Goal: Communication & Community: Answer question/provide support

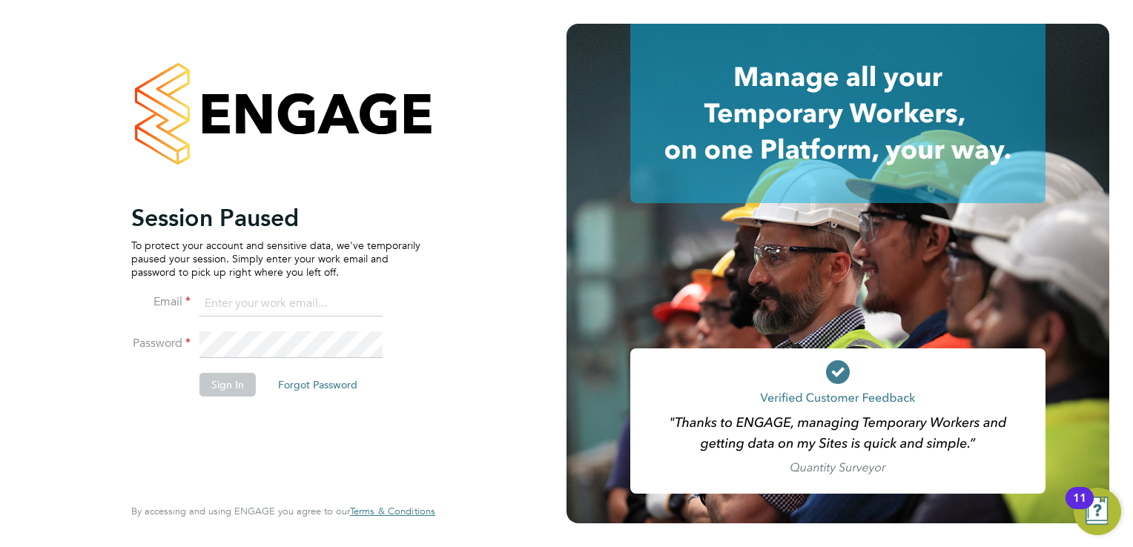
click at [274, 304] on input at bounding box center [290, 304] width 183 height 27
type input "[PERSON_NAME][EMAIL_ADDRESS][PERSON_NAME][DOMAIN_NAME]"
click at [222, 389] on button "Sign In" at bounding box center [227, 385] width 56 height 24
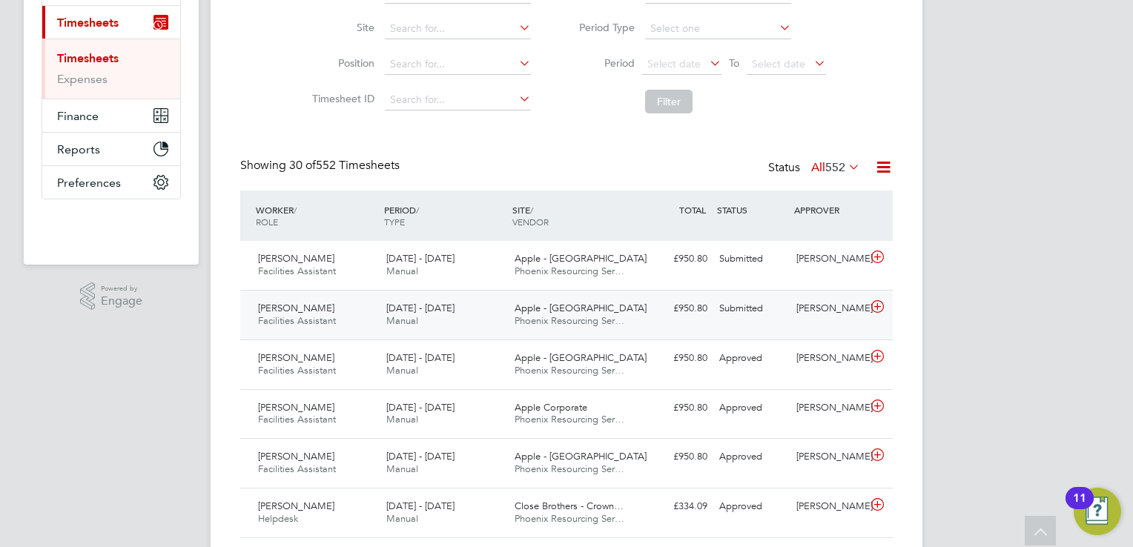
click at [730, 311] on div "Submitted" at bounding box center [751, 309] width 77 height 24
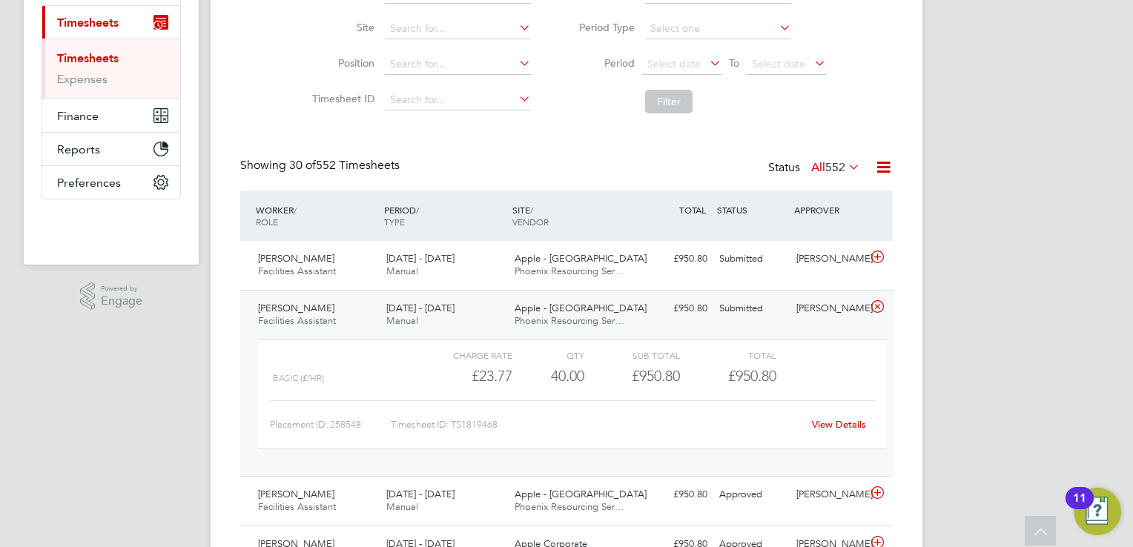
click at [825, 413] on div "View Details" at bounding box center [838, 425] width 73 height 24
click at [827, 424] on link "View Details" at bounding box center [839, 424] width 54 height 13
click at [761, 254] on div "Submitted" at bounding box center [751, 259] width 77 height 24
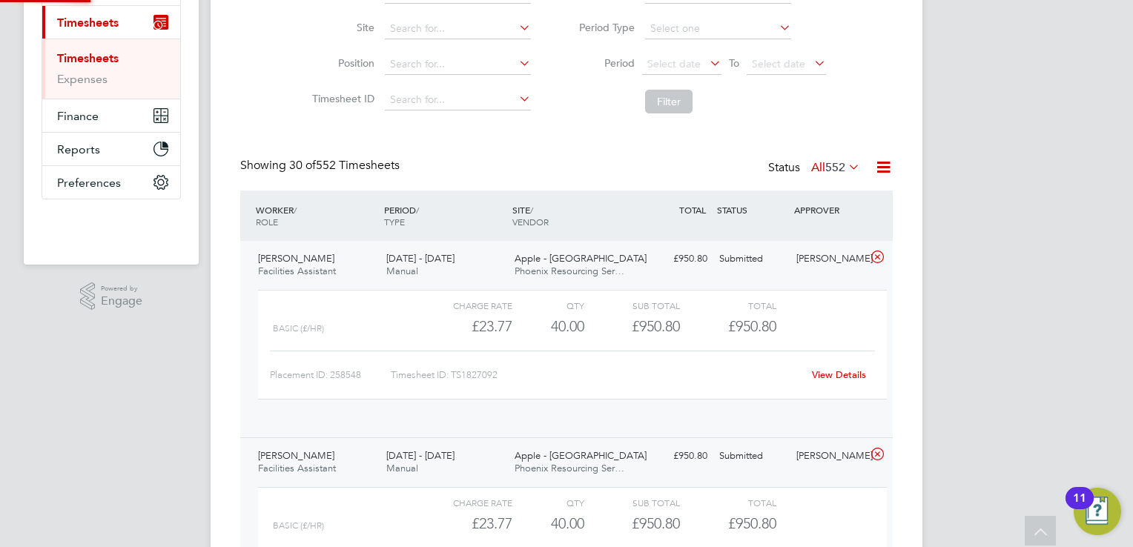
scroll to position [24, 144]
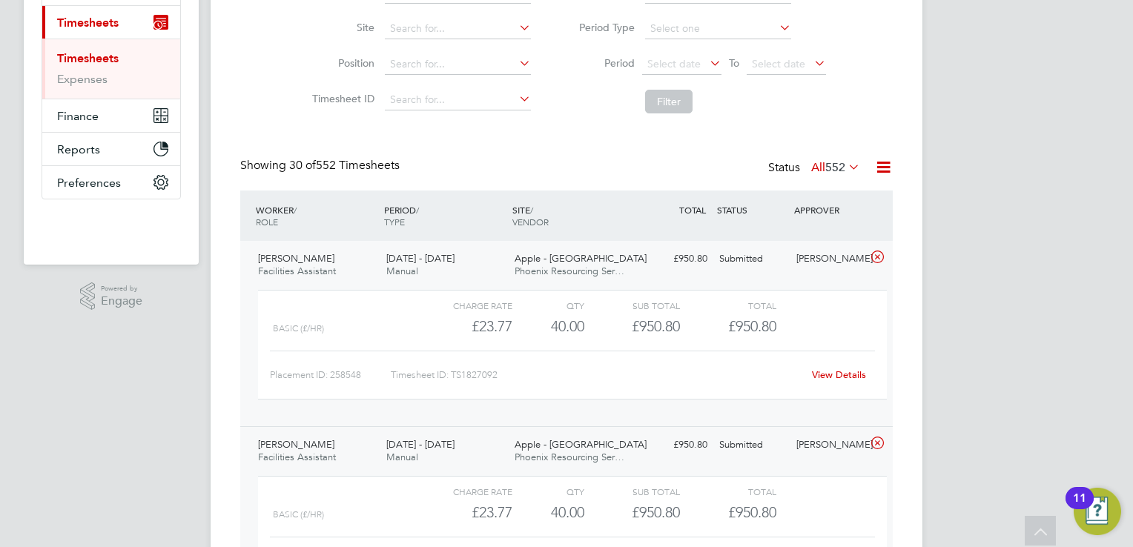
click at [851, 372] on link "View Details" at bounding box center [839, 375] width 54 height 13
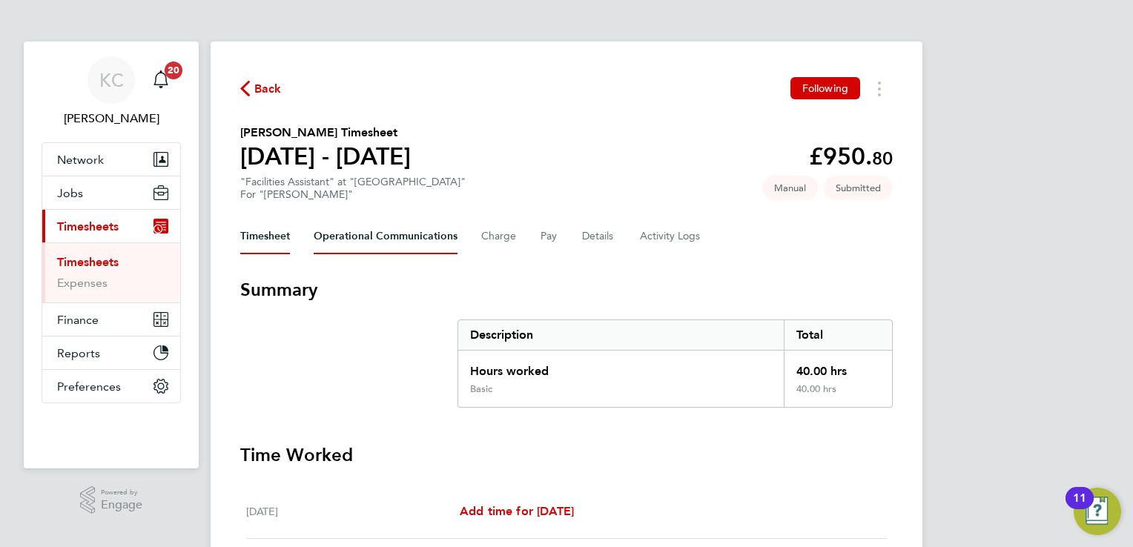
click at [404, 241] on Communications-tab "Operational Communications" at bounding box center [386, 237] width 144 height 36
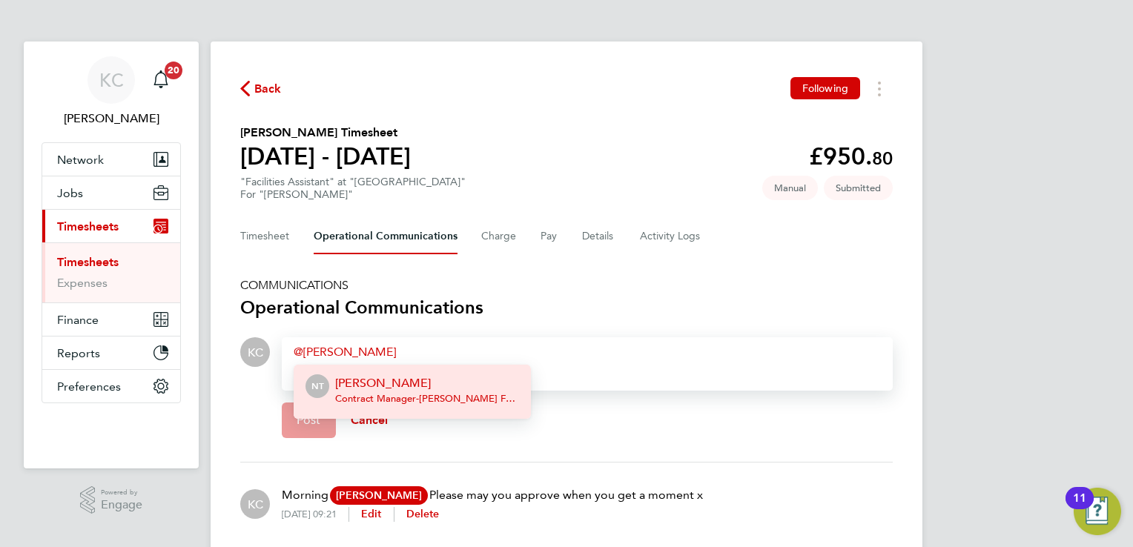
click at [426, 382] on p "[PERSON_NAME]" at bounding box center [427, 383] width 184 height 18
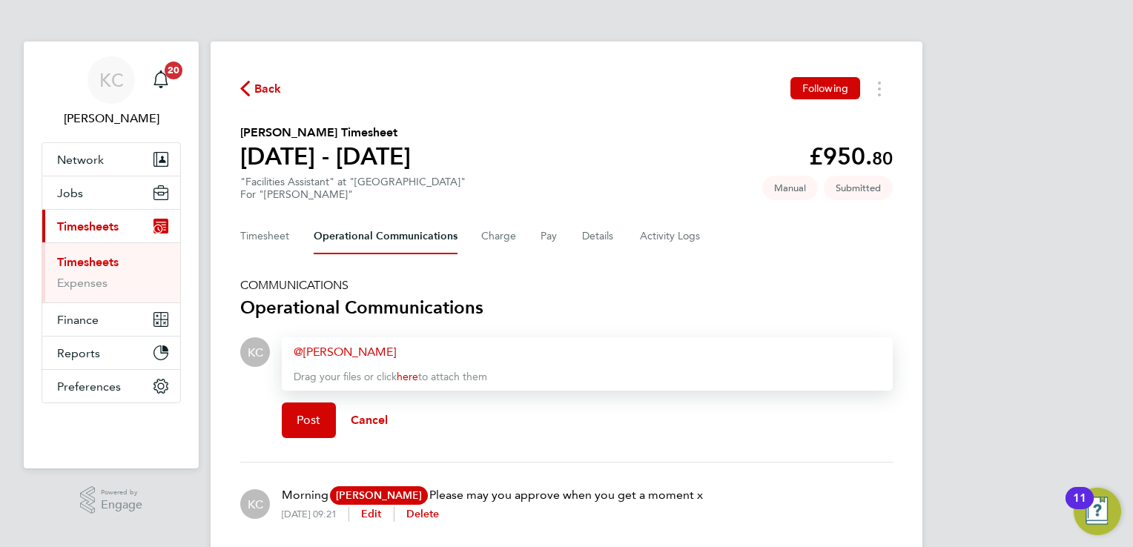
click at [451, 343] on div "[PERSON_NAME] ​" at bounding box center [587, 352] width 587 height 18
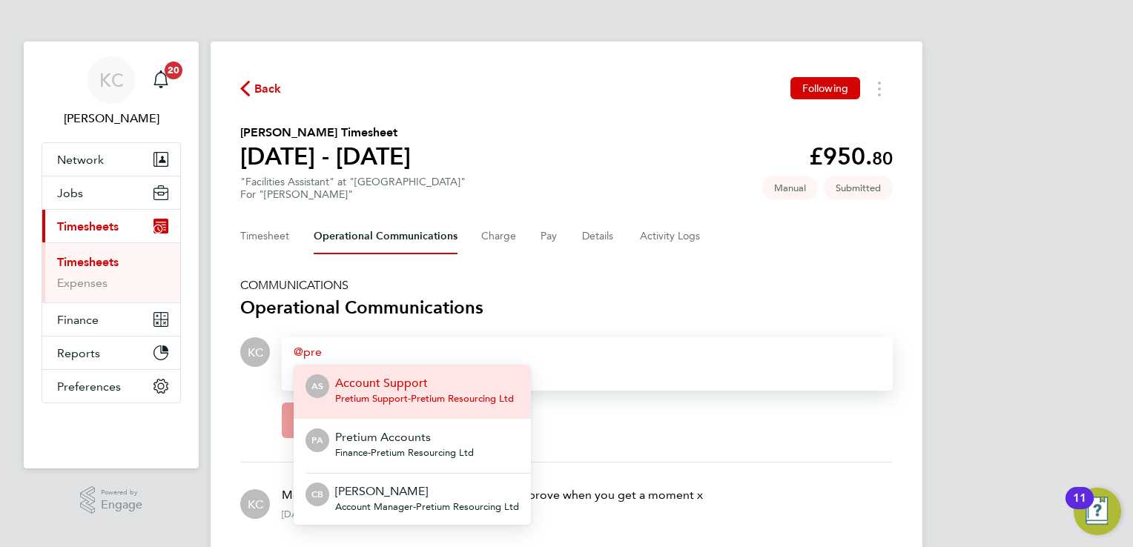
click at [425, 381] on p "Account Support" at bounding box center [424, 383] width 179 height 18
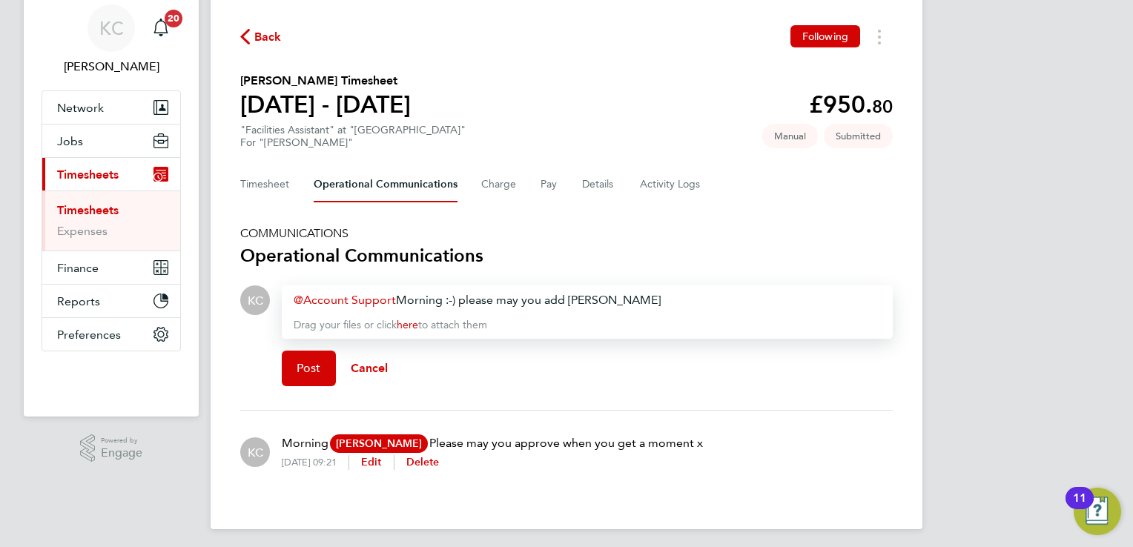
scroll to position [56, 0]
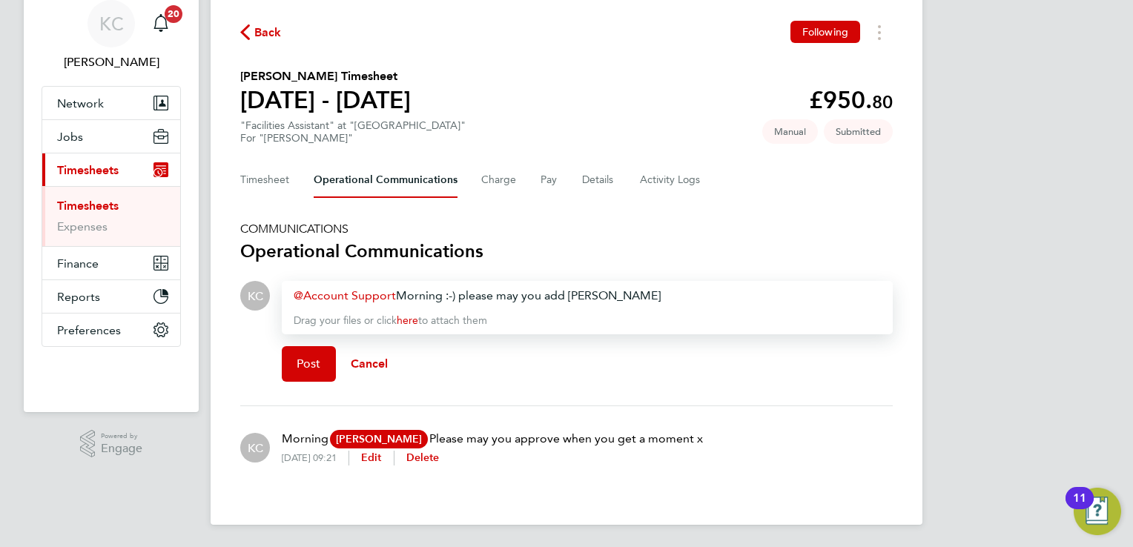
click at [681, 283] on div "Account Support ​ Morning :-) please may you add [PERSON_NAME] Drag your files …" at bounding box center [587, 307] width 611 height 53
click at [673, 292] on div "Account Support ​ Morning :-) please may you add [PERSON_NAME]" at bounding box center [587, 296] width 587 height 18
drag, startPoint x: 820, startPoint y: 294, endPoint x: 270, endPoint y: 297, distance: 550.2
click at [270, 297] on div "Drop your files here Supported files: JPG, JPEG, PNG, GIF or PDF Account Suppor…" at bounding box center [581, 337] width 623 height 113
copy div "Account Support ​ Morning :-) please may you add [PERSON_NAME] for approvals? T…"
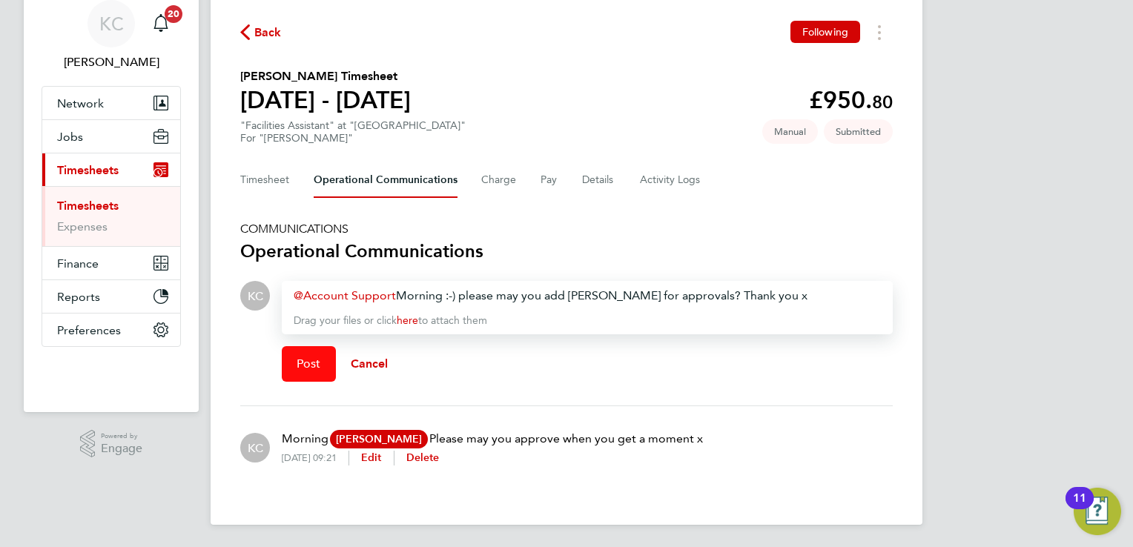
click at [310, 361] on span "Post" at bounding box center [309, 364] width 24 height 15
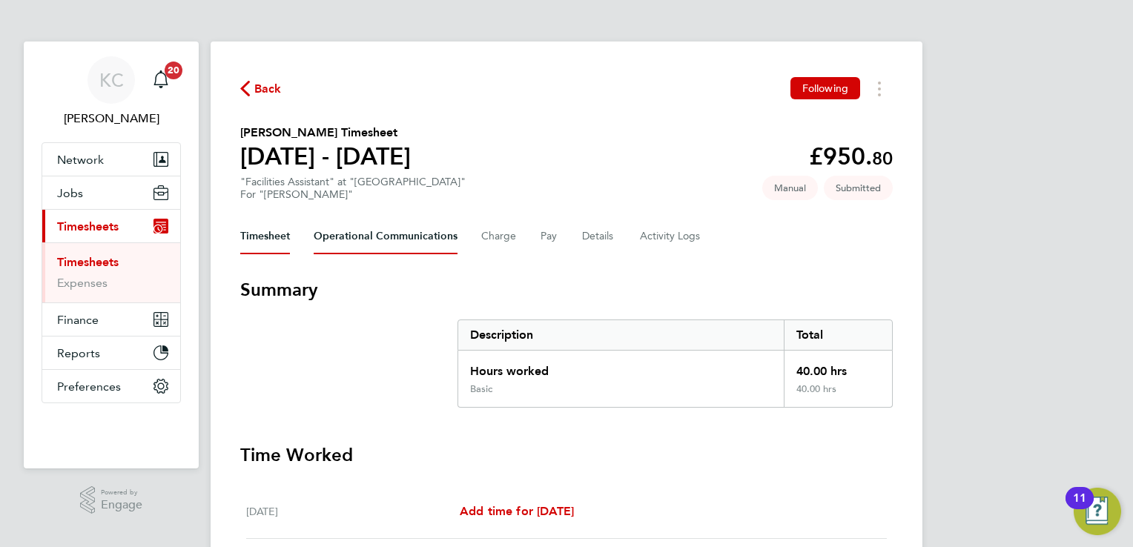
click at [376, 240] on Communications-tab "Operational Communications" at bounding box center [386, 237] width 144 height 36
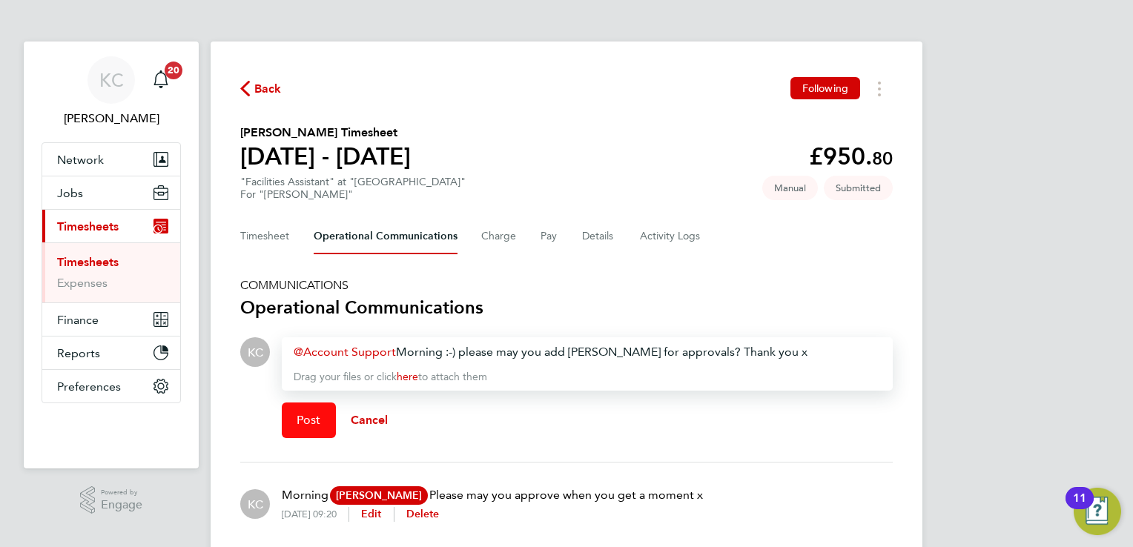
click at [296, 421] on button "Post" at bounding box center [309, 421] width 54 height 36
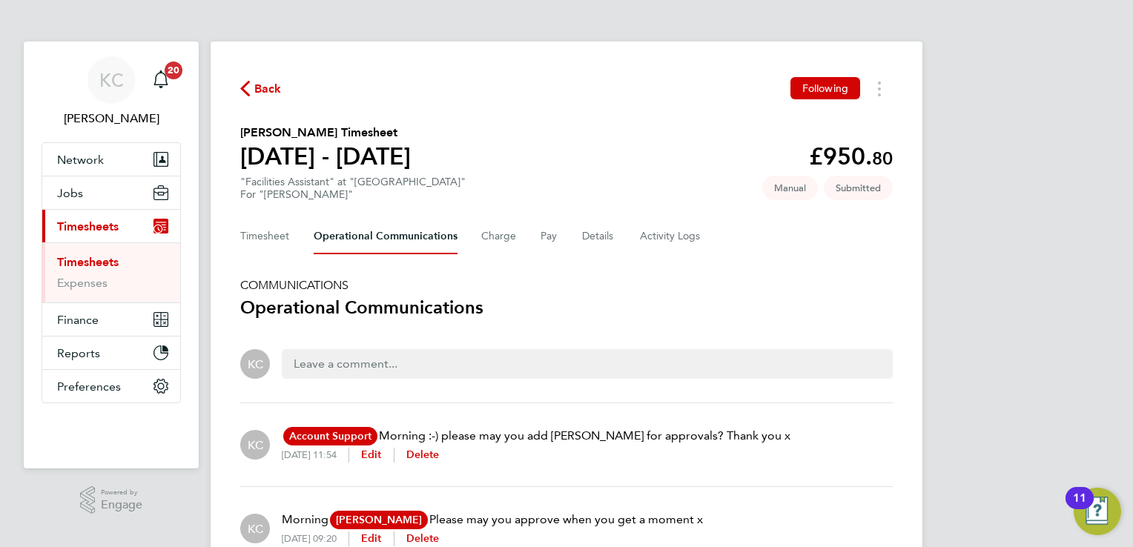
scroll to position [80, 0]
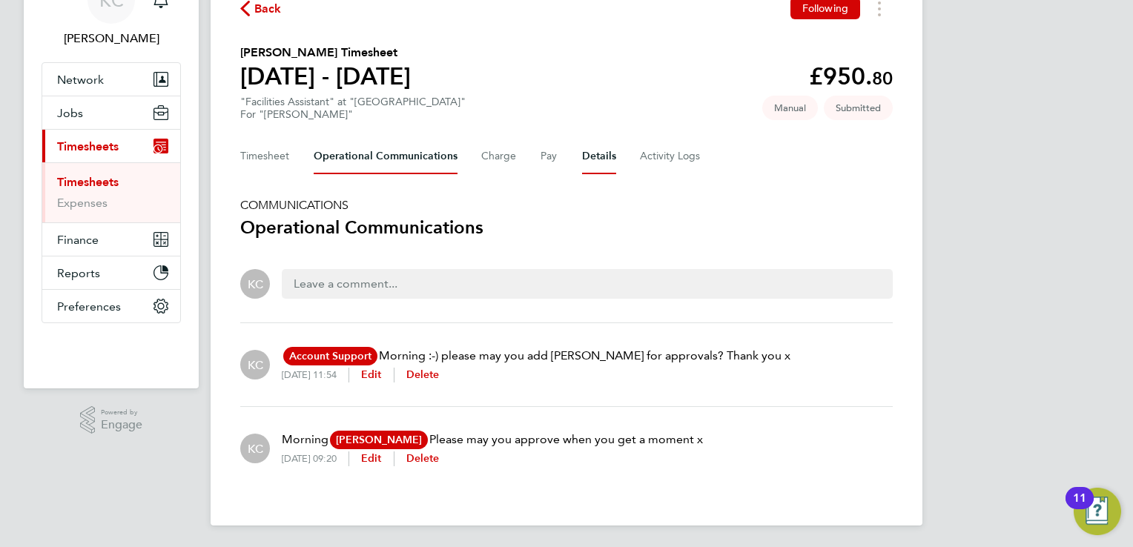
click at [590, 151] on button "Details" at bounding box center [599, 157] width 34 height 36
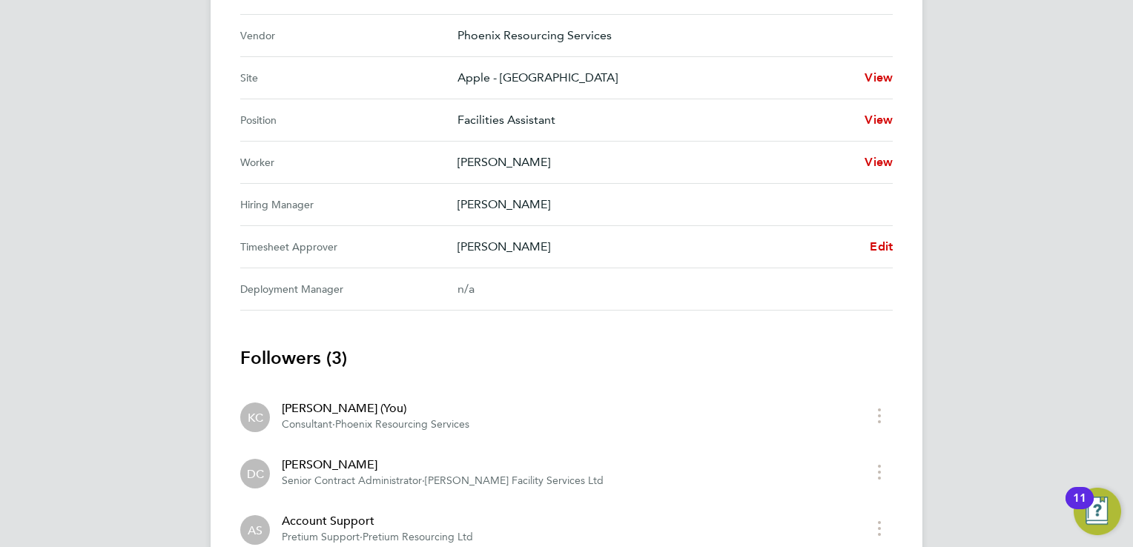
scroll to position [550, 0]
click at [893, 245] on div "Back Following Ted Mutombo's Timesheet 13 - 19 Sept 2025 £950. 80 "Facilities A…" at bounding box center [567, 62] width 712 height 1143
click at [880, 245] on span "Edit" at bounding box center [881, 247] width 23 height 14
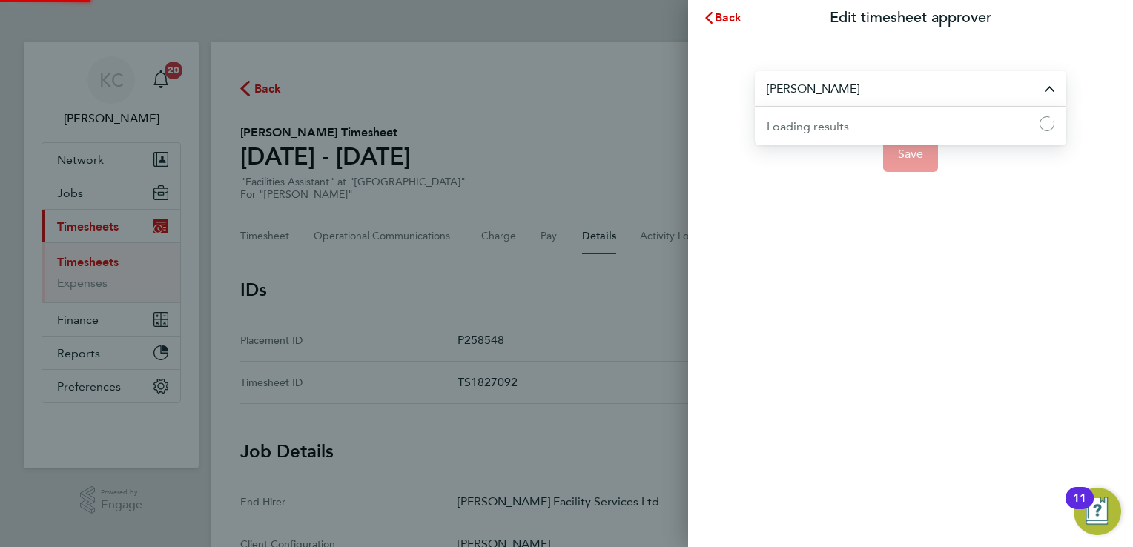
click at [925, 96] on input "Danielle Cole" at bounding box center [910, 88] width 311 height 35
click at [819, 208] on div "Back Edit timesheet approver nigel san No results found Save" at bounding box center [910, 273] width 445 height 547
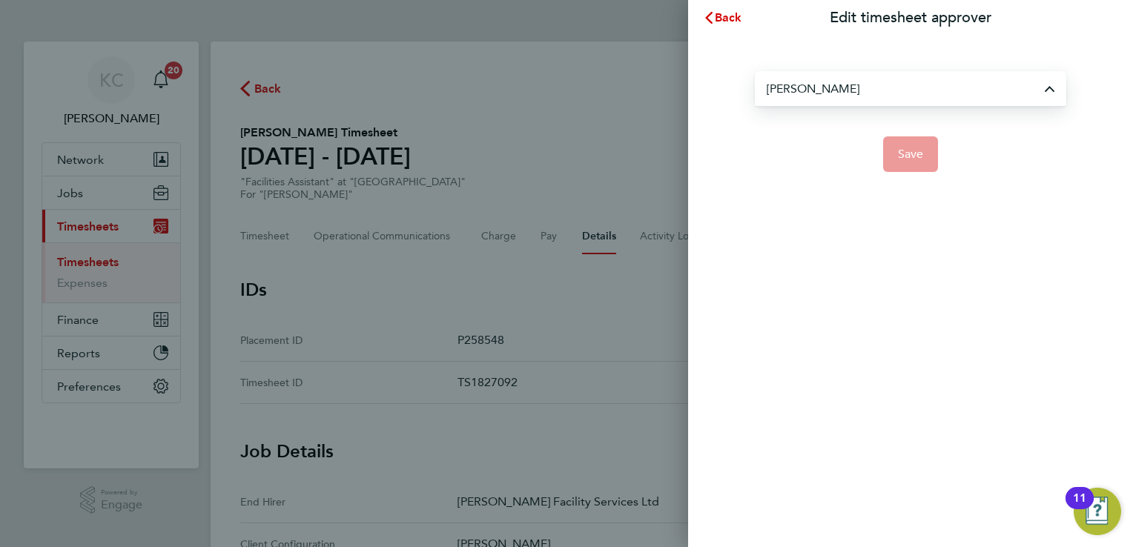
type input "[PERSON_NAME]"
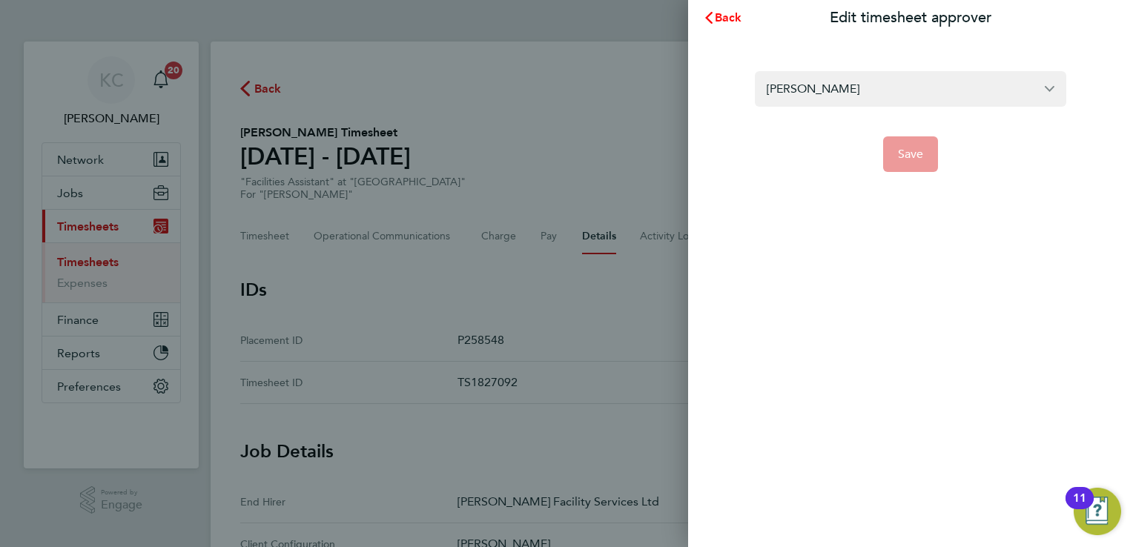
click at [712, 24] on svg-icon "button" at bounding box center [709, 17] width 12 height 14
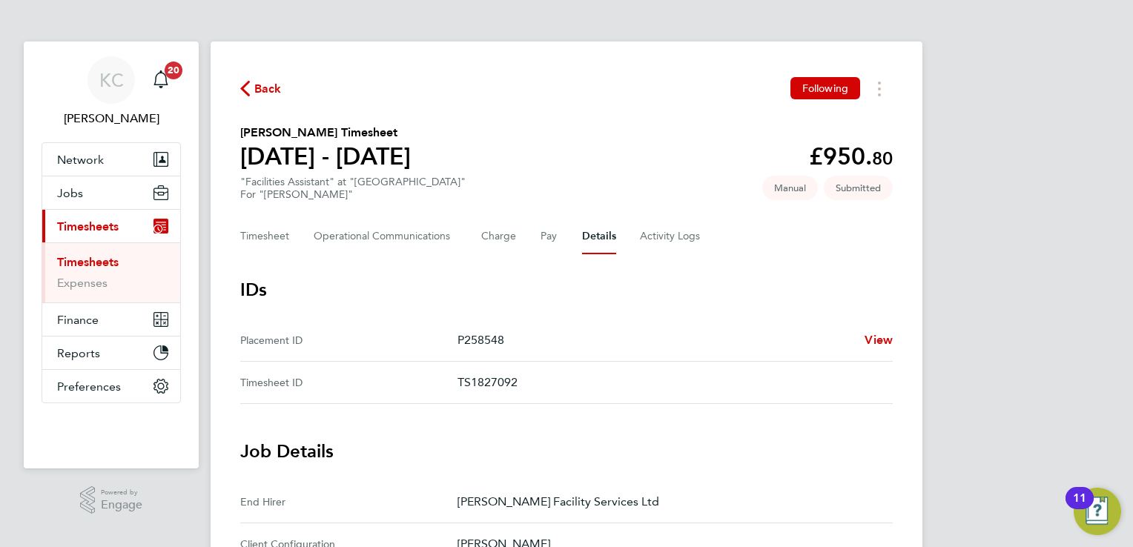
scroll to position [157, 0]
